Goal: Task Accomplishment & Management: Use online tool/utility

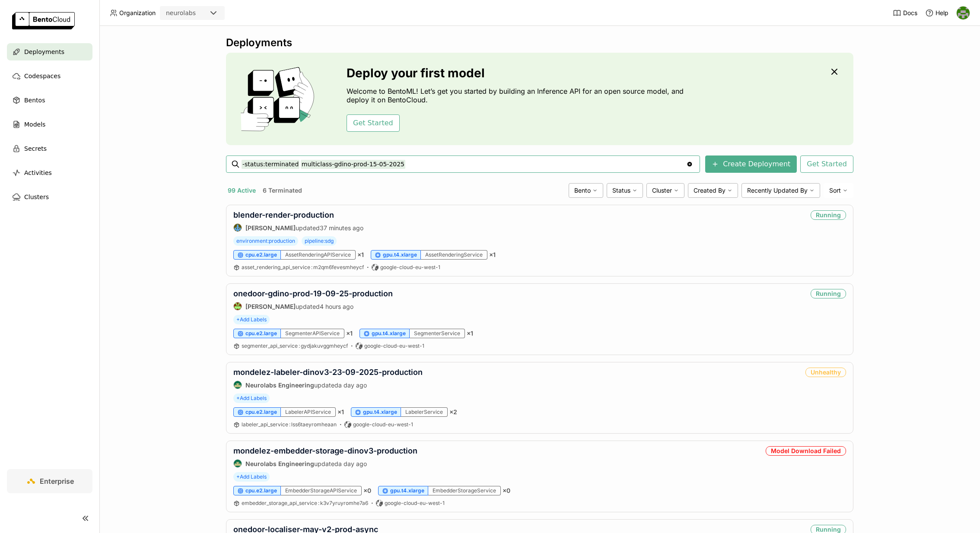
type input "-status:terminated multiclass-gdino-prod-15-05-2025"
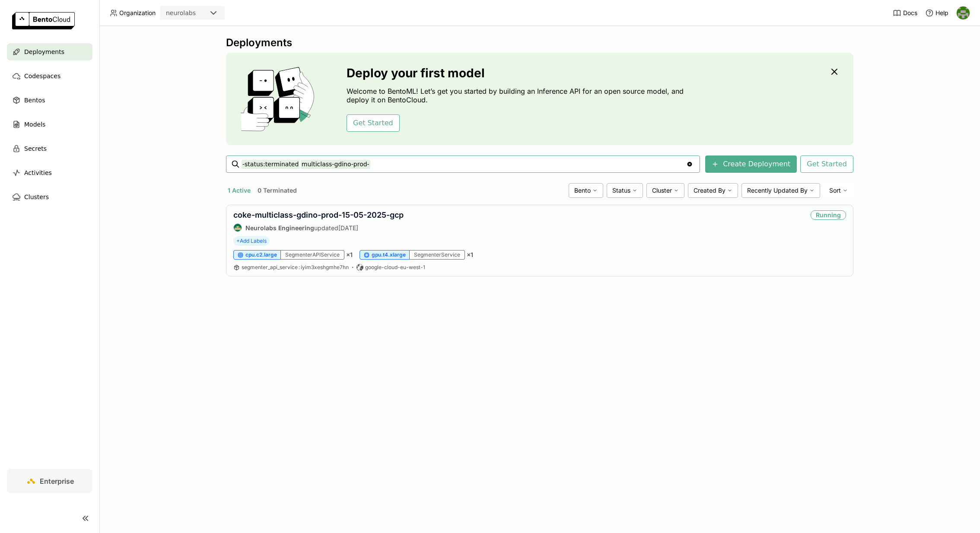
type input "-status:terminated multiclass-gdino-prod-"
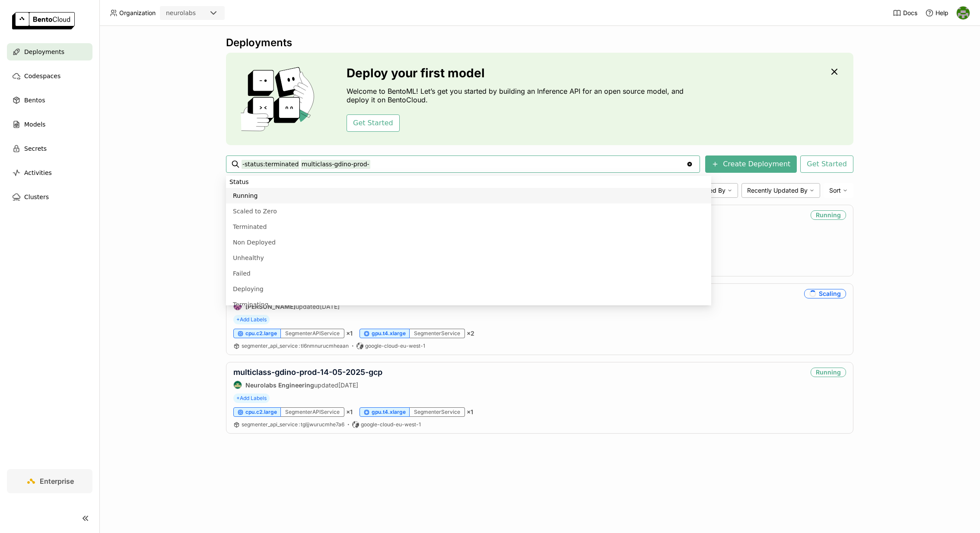
click at [174, 207] on div "Deployments Deploy your first model Welcome to BentoML! Let’s get you started b…" at bounding box center [539, 279] width 880 height 507
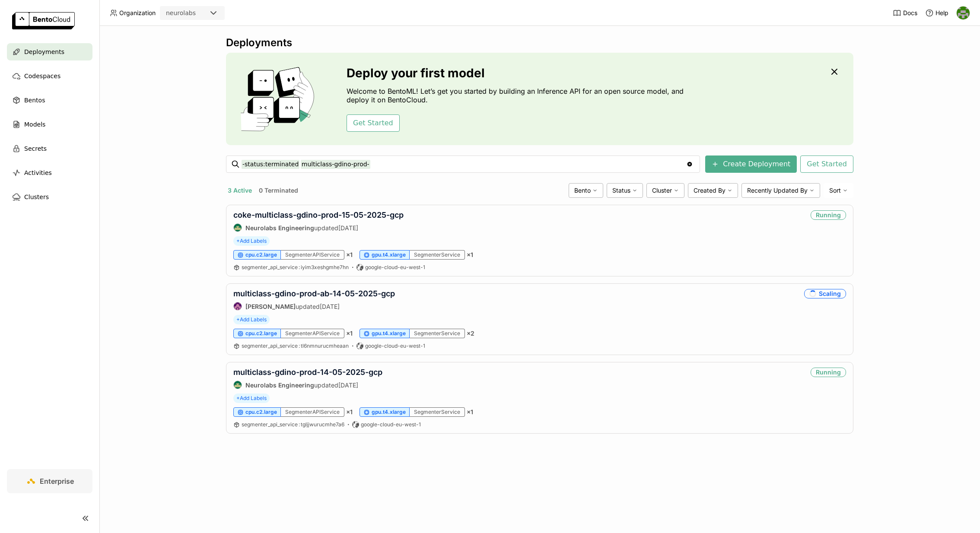
click at [388, 168] on input "-status:terminated multiclass-gdino-prod-" at bounding box center [463, 164] width 444 height 14
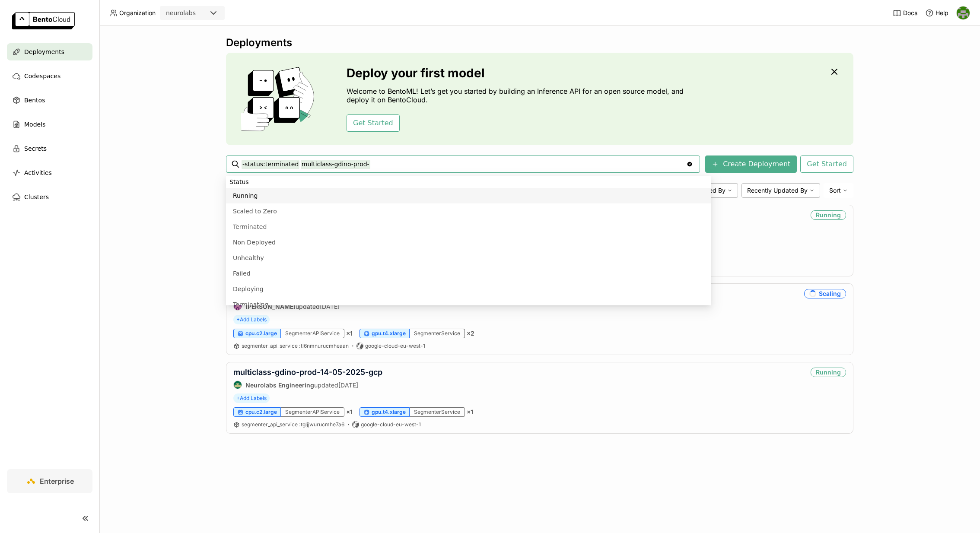
click at [297, 163] on input "-status:terminated multiclass-gdino-prod-" at bounding box center [463, 164] width 444 height 14
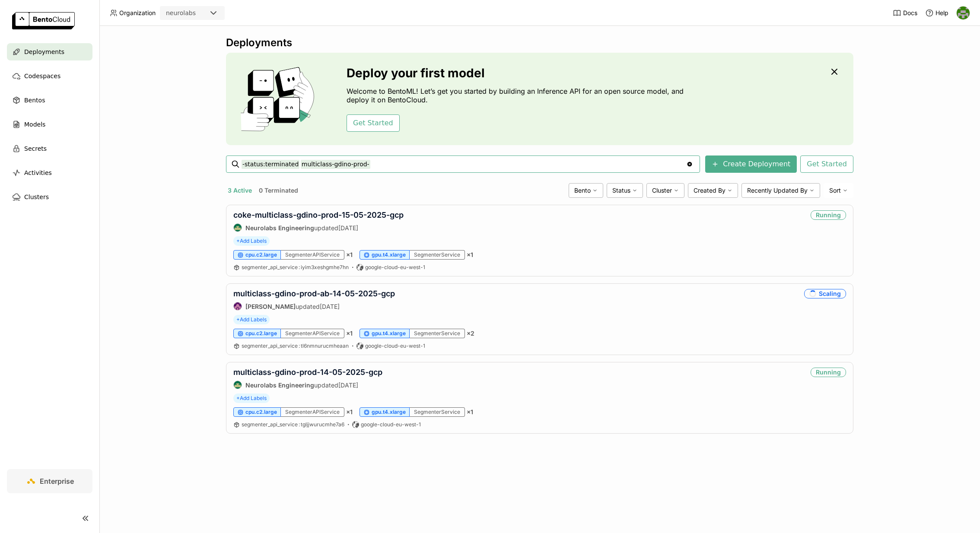
click at [389, 162] on input "-status:terminated multiclass-gdino-prod-" at bounding box center [463, 164] width 444 height 14
click at [173, 215] on div "Deployments Deploy your first model Welcome to BentoML! Let’s get you started b…" at bounding box center [539, 279] width 880 height 507
copy link "multiclass-gdino-prod-14-05-2025-gcp"
drag, startPoint x: 390, startPoint y: 371, endPoint x: 202, endPoint y: 366, distance: 187.9
click at [202, 366] on div "Deployments Deploy your first model Welcome to BentoML! Let’s get you started b…" at bounding box center [539, 279] width 880 height 507
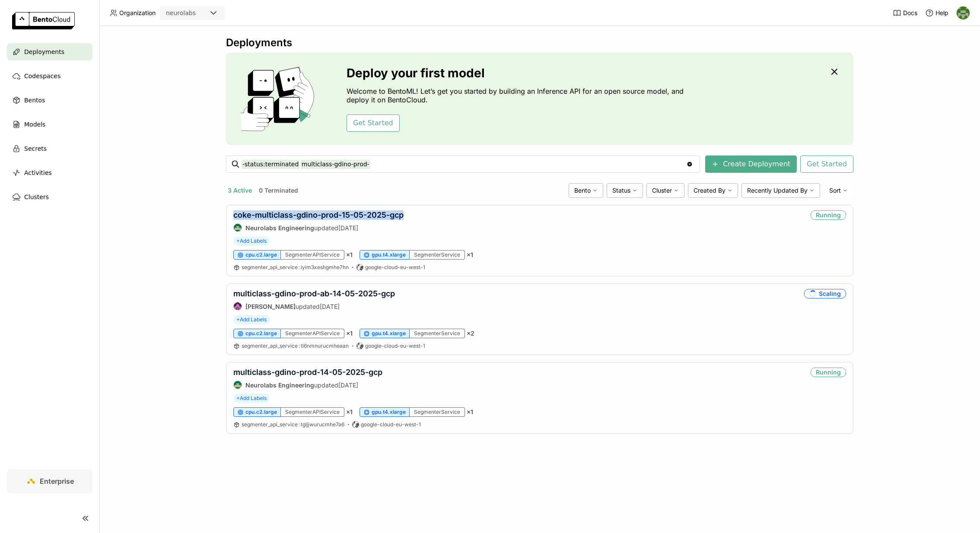
copy link "coke-multiclass-gdino-prod-15-05-2025-gcp"
drag, startPoint x: 425, startPoint y: 218, endPoint x: 223, endPoint y: 216, distance: 202.1
click at [223, 216] on div "Deployments Deploy your first model Welcome to BentoML! Let’s get you started b…" at bounding box center [539, 279] width 880 height 507
